Goal: Obtain resource: Obtain resource

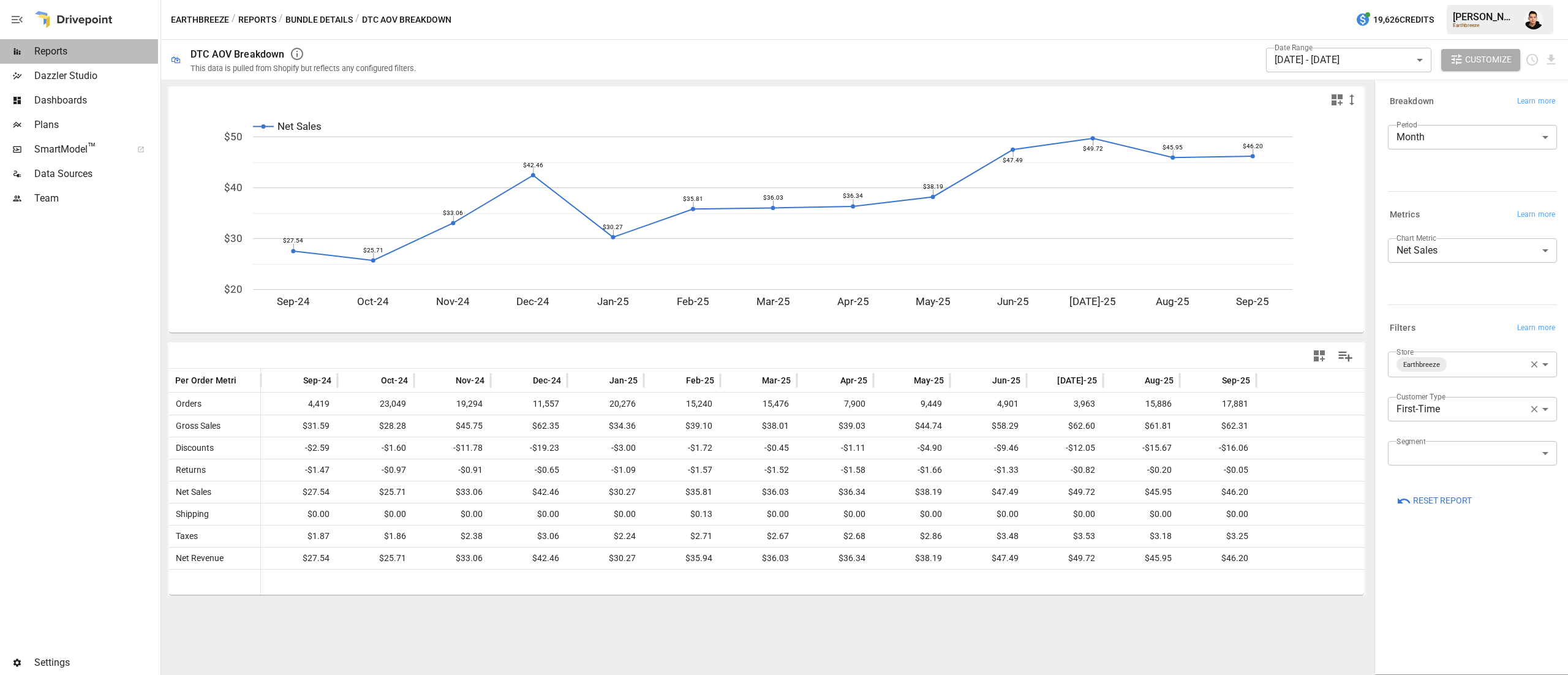
click at [27, 56] on div "Reports" at bounding box center [79, 51] width 158 height 25
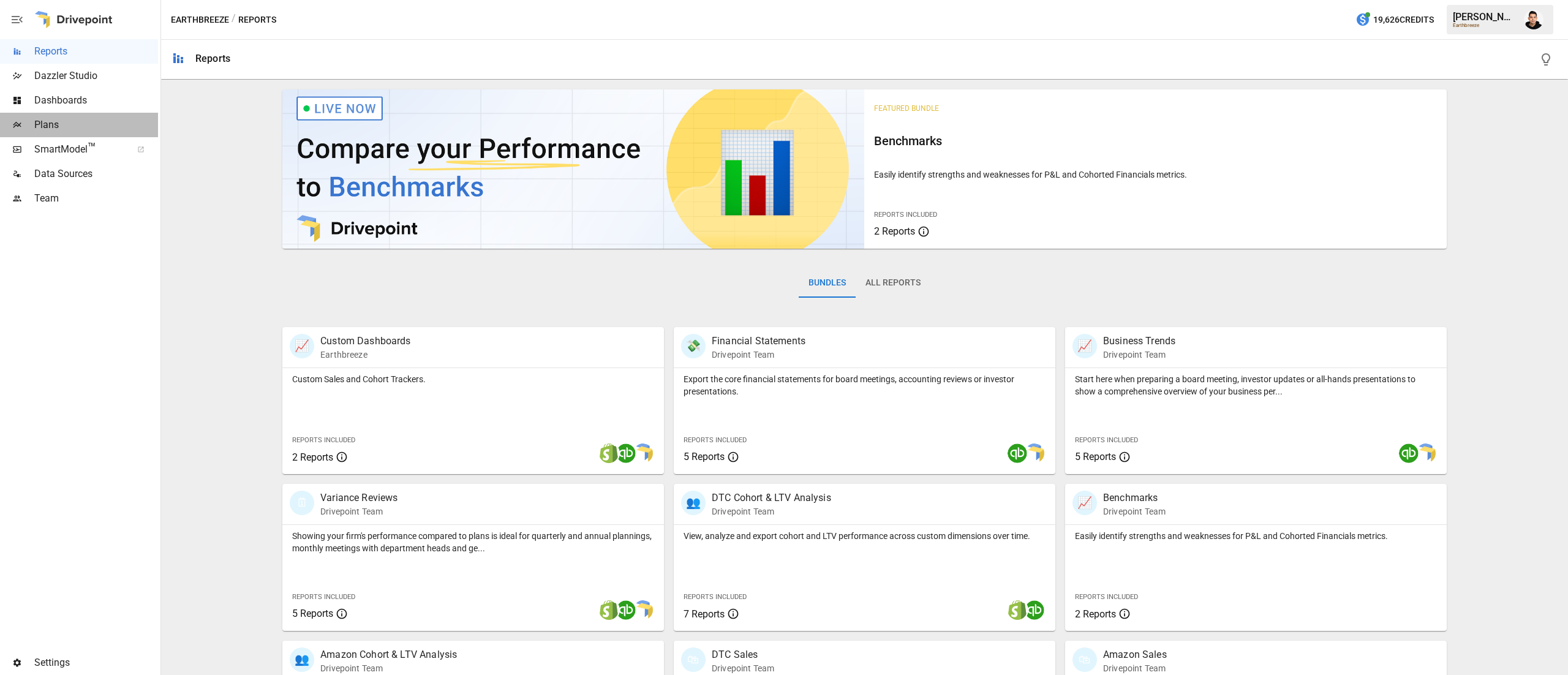
click at [88, 126] on span "Plans" at bounding box center [96, 125] width 124 height 15
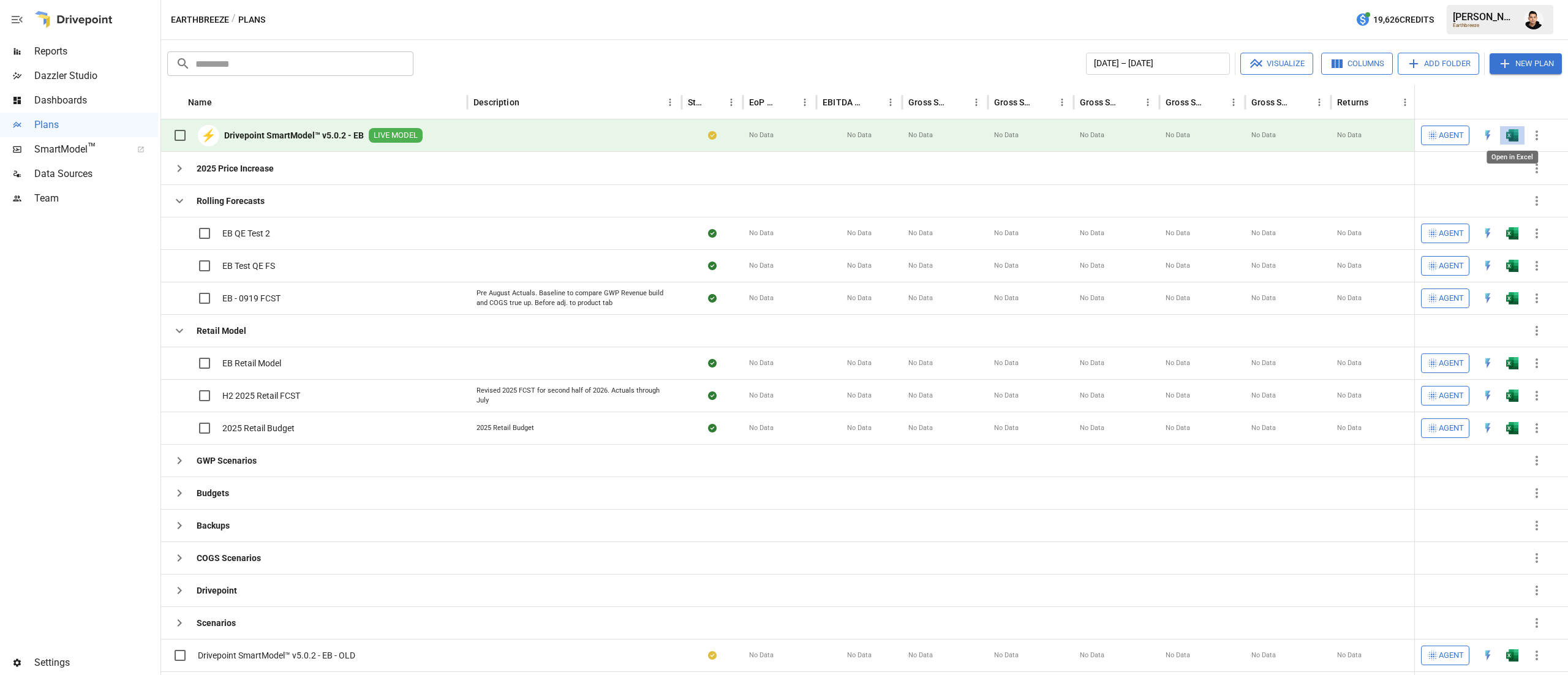
click at [1513, 137] on img "Open in Excel" at bounding box center [1512, 135] width 12 height 12
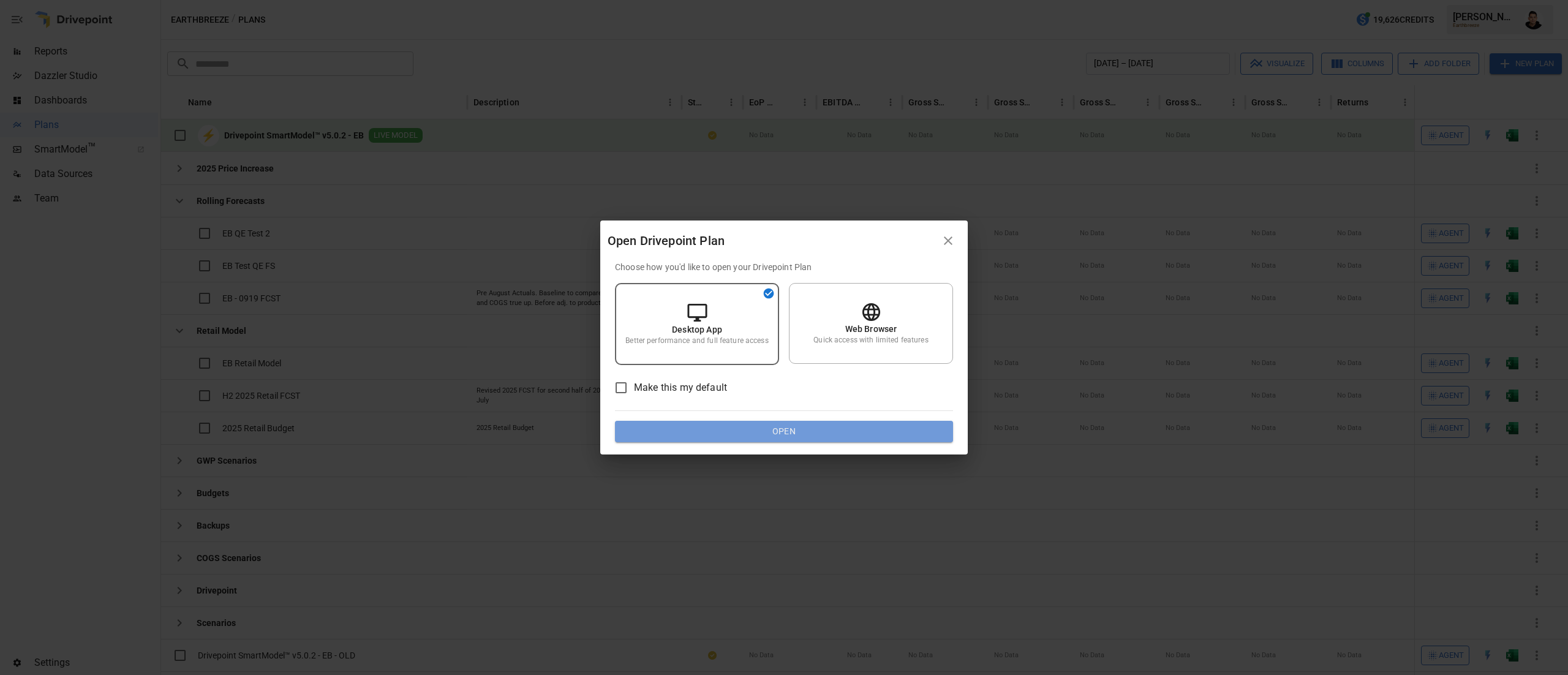
click at [812, 421] on button "Open" at bounding box center [784, 432] width 338 height 22
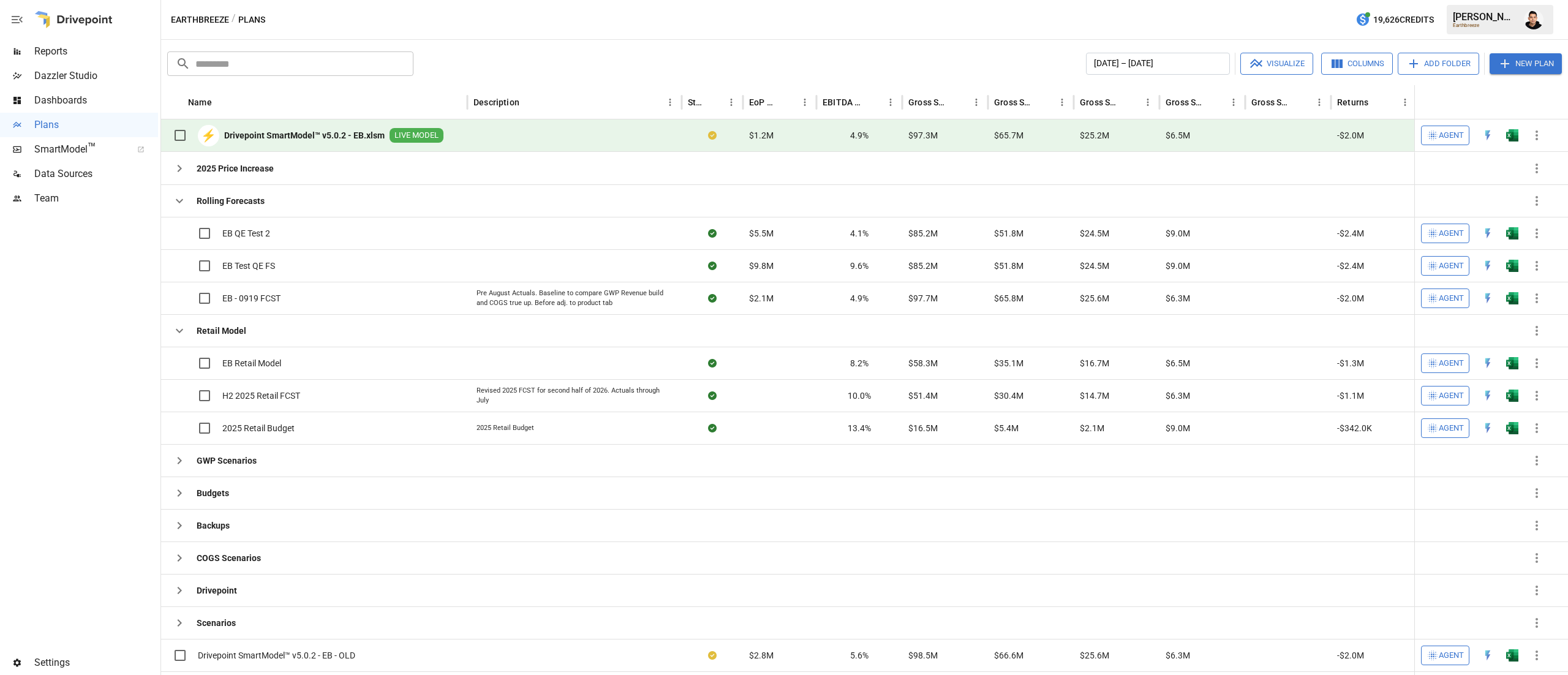
click at [1493, 109] on div at bounding box center [1487, 102] width 12 height 33
click at [1513, 134] on img "Open in Excel" at bounding box center [1512, 135] width 12 height 12
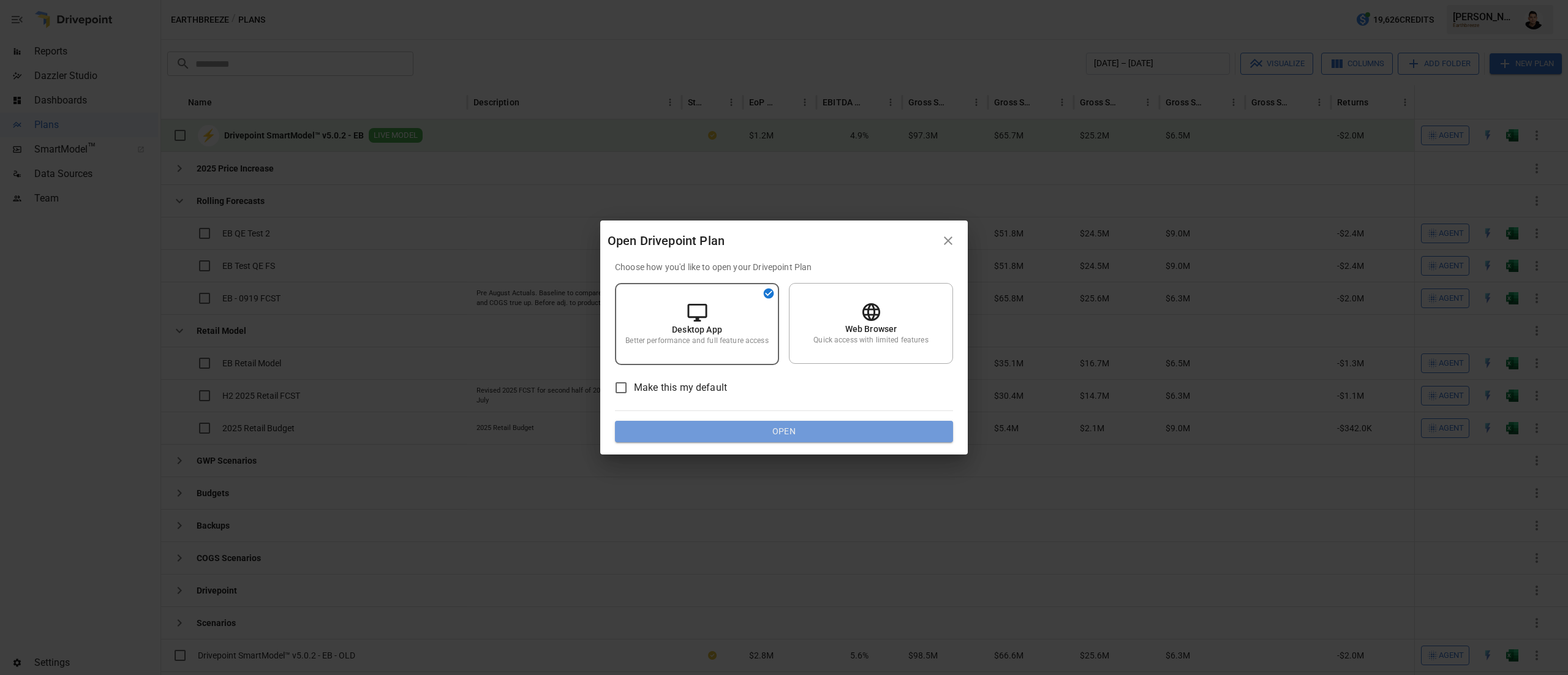
click at [665, 421] on button "Open" at bounding box center [784, 432] width 338 height 22
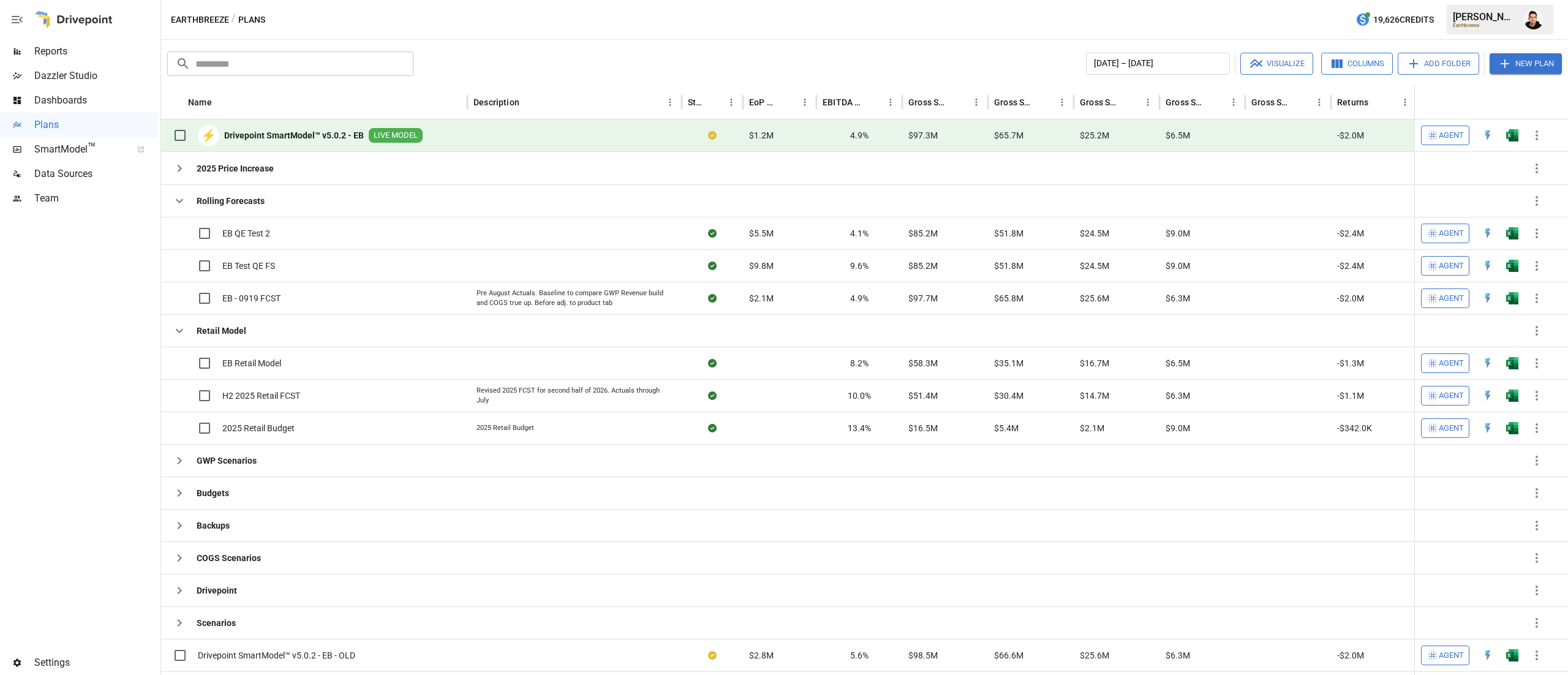
click at [703, 49] on div "​ ​ [DATE] – [DATE] Visualize Columns Add Folder New Plan" at bounding box center [864, 62] width 1399 height 27
click at [1514, 137] on img "Open in Excel" at bounding box center [1512, 135] width 12 height 12
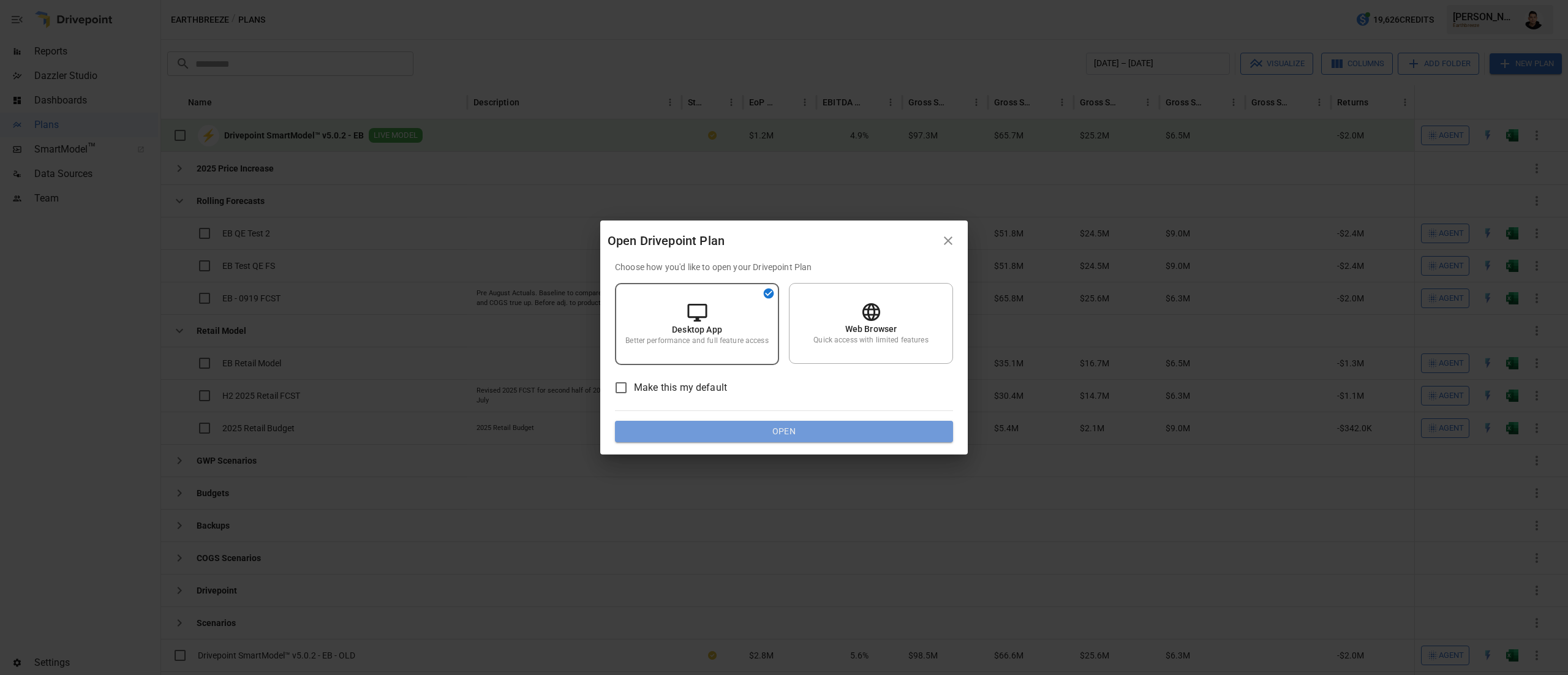
click at [814, 438] on button "Open" at bounding box center [784, 432] width 338 height 22
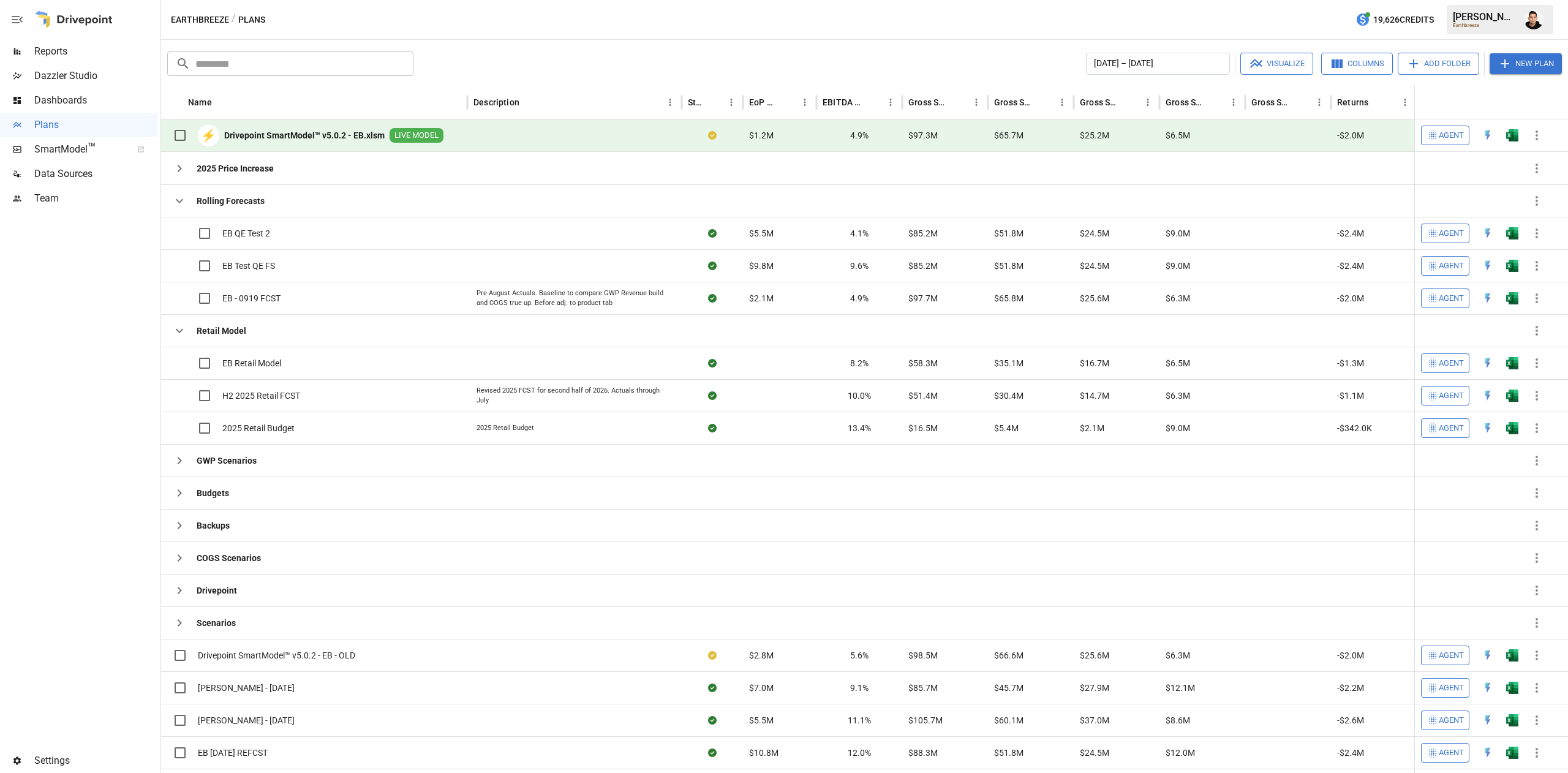
click at [82, 364] on div at bounding box center [79, 479] width 158 height 538
